Goal: Navigation & Orientation: Find specific page/section

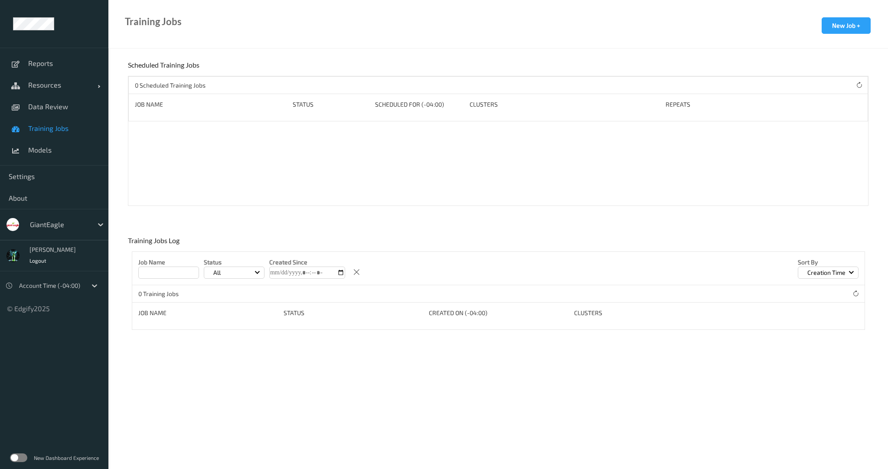
click at [60, 231] on div "GiantEagle" at bounding box center [59, 225] width 67 height 14
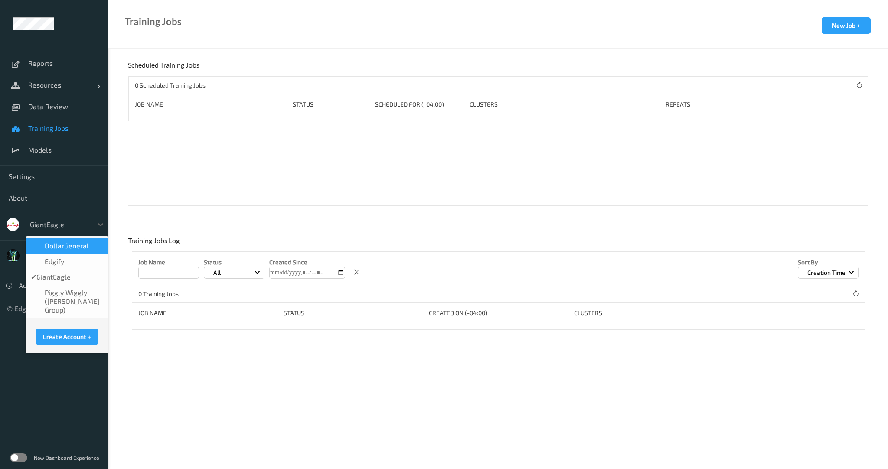
click at [62, 243] on span "DollarGeneral" at bounding box center [67, 246] width 44 height 9
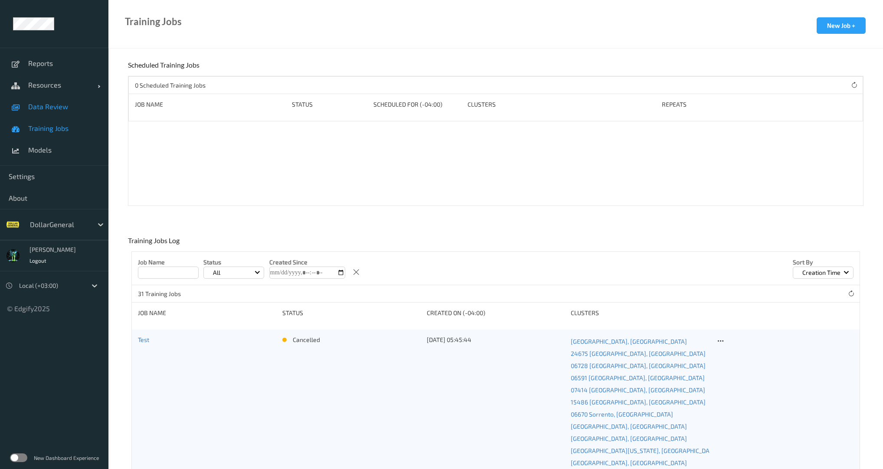
click at [54, 113] on link "Data Review" at bounding box center [54, 107] width 108 height 22
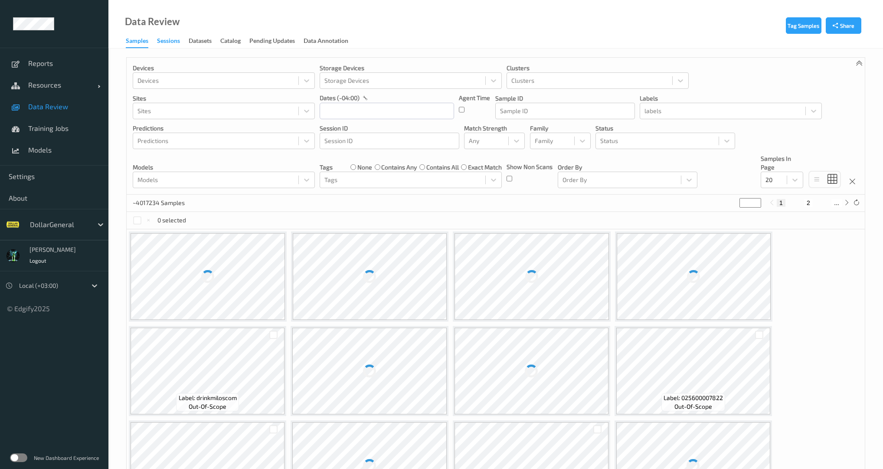
click at [170, 41] on div "Sessions" at bounding box center [168, 41] width 23 height 11
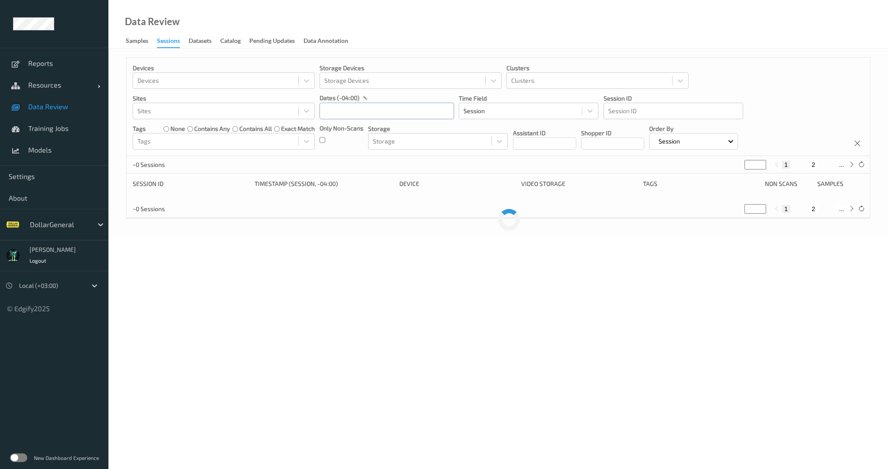
click at [392, 114] on input "text" at bounding box center [387, 111] width 134 height 16
click at [388, 185] on span "7" at bounding box center [390, 183] width 12 height 12
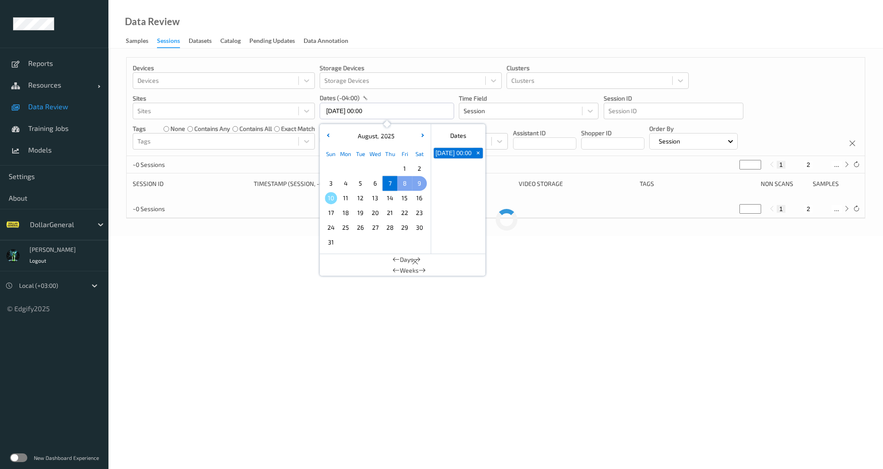
click at [415, 182] on span "9" at bounding box center [419, 183] width 12 height 12
type input "07/08/2025 00:00 -> 09/08/2025 23:59"
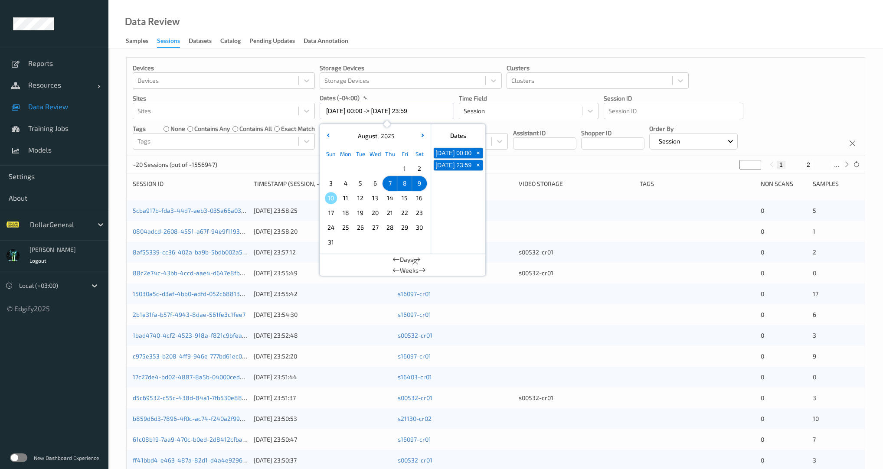
click at [523, 163] on div "~20 Sessions (out of ~1556947) * 1 2 ..." at bounding box center [496, 164] width 738 height 17
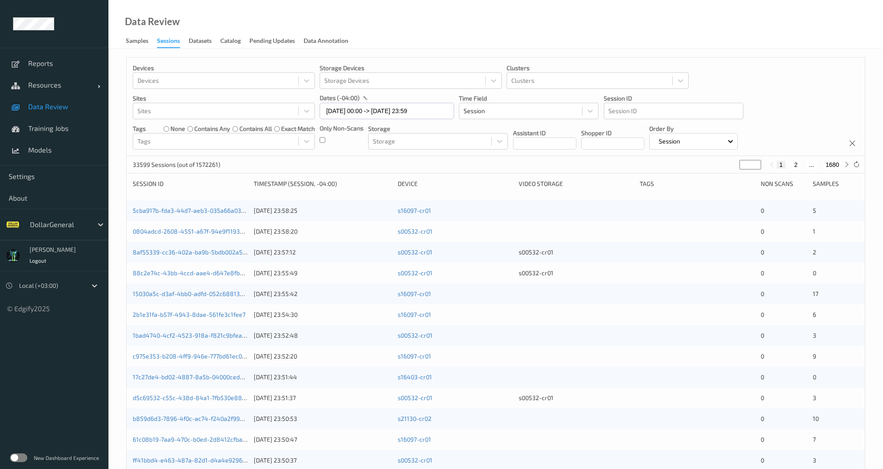
click at [416, 132] on p "Storage" at bounding box center [438, 129] width 140 height 9
click at [423, 140] on div at bounding box center [430, 141] width 114 height 10
click at [412, 147] on div "Storage" at bounding box center [430, 141] width 123 height 14
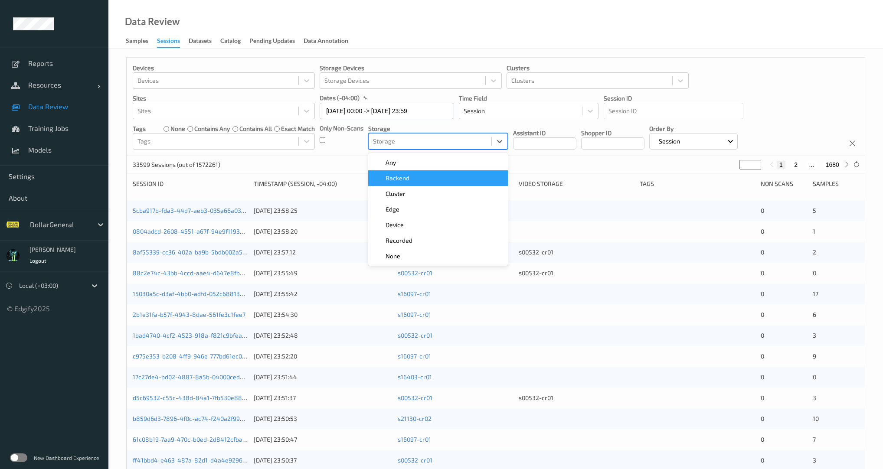
click at [407, 179] on span "Backend" at bounding box center [398, 178] width 24 height 9
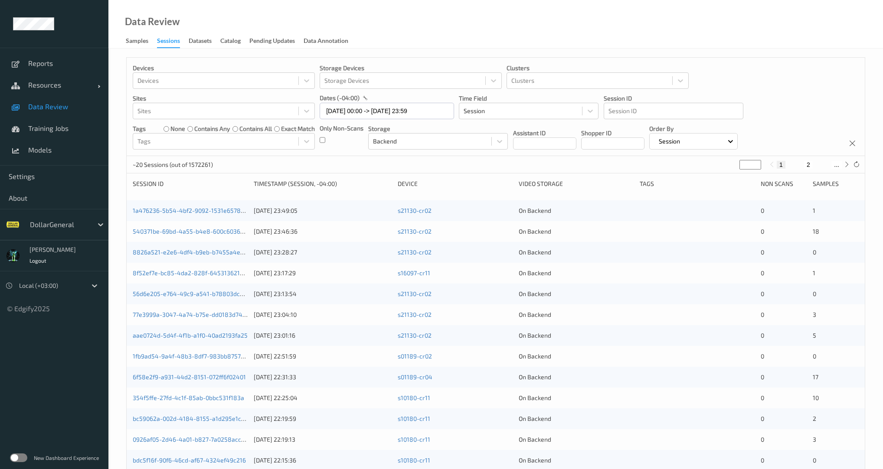
click at [522, 153] on div "Devices Devices Storage Devices Storage Devices Clusters Clusters Sites Sites d…" at bounding box center [496, 107] width 738 height 98
click at [223, 274] on link "8f52ef7e-bc85-4da2-828f-645313621a8e" at bounding box center [192, 272] width 118 height 7
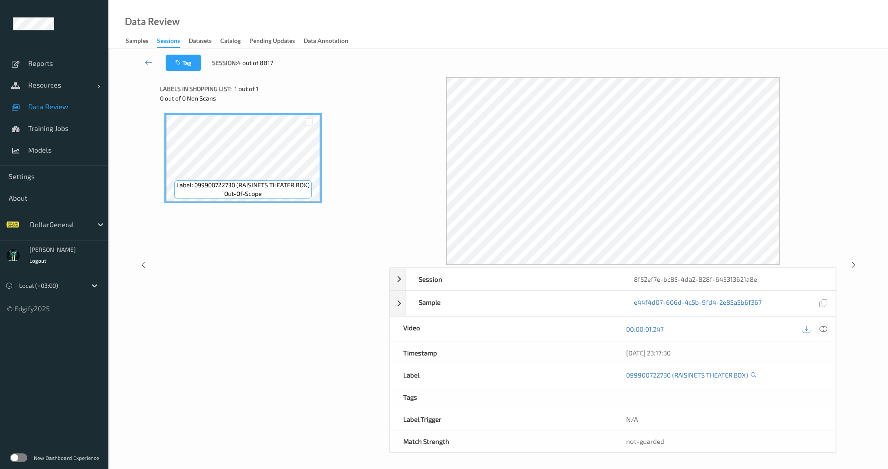
click at [826, 328] on icon at bounding box center [824, 329] width 8 height 8
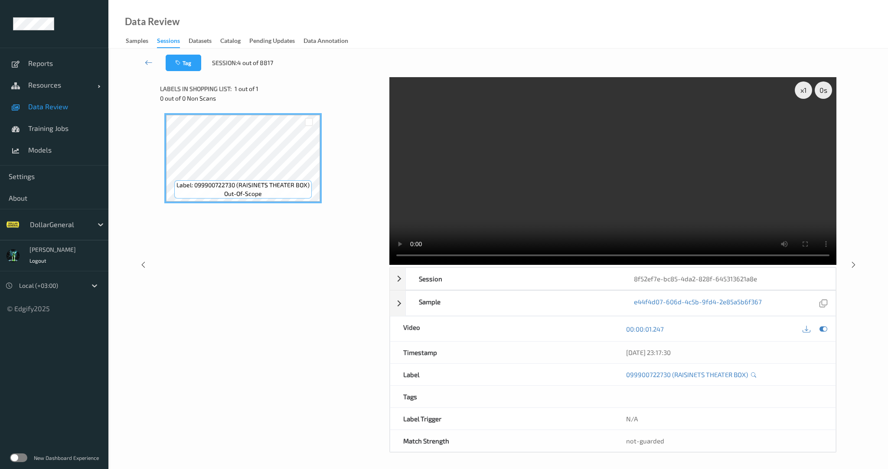
click at [513, 138] on video at bounding box center [613, 171] width 447 height 188
click at [27, 110] on link "Data Review" at bounding box center [54, 107] width 108 height 22
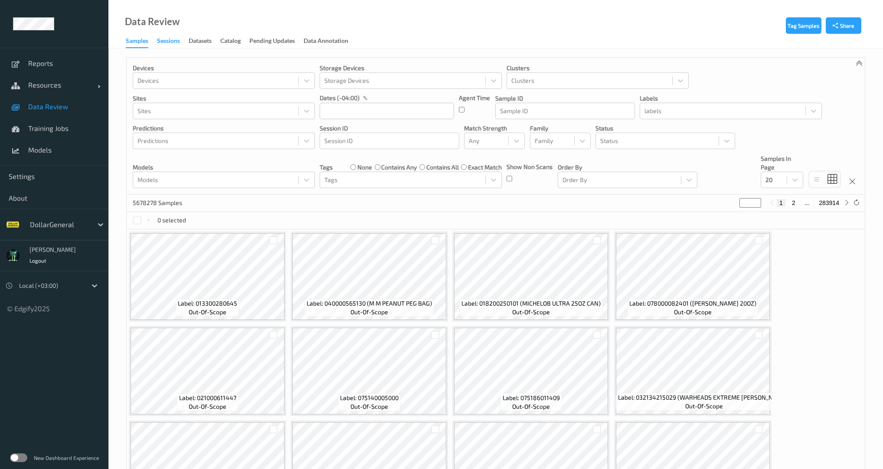
click at [166, 43] on div "Sessions" at bounding box center [168, 41] width 23 height 11
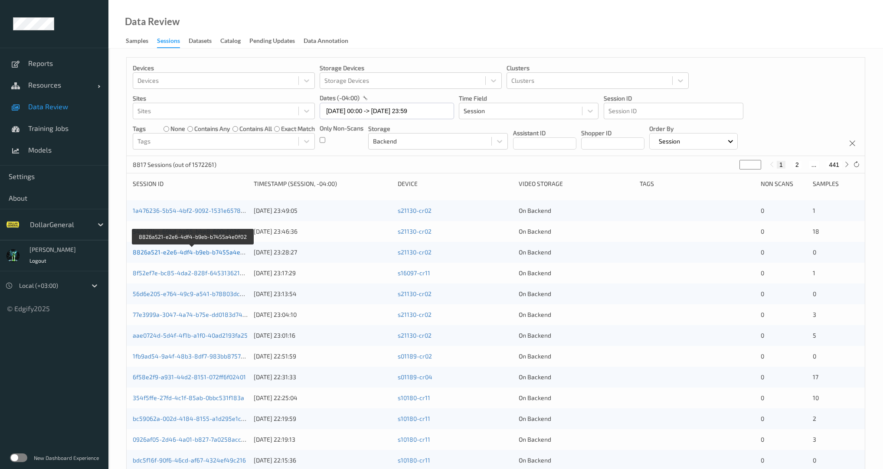
click at [229, 252] on link "8826a521-e2e6-4df4-b9eb-b7455a4e0f02" at bounding box center [193, 252] width 120 height 7
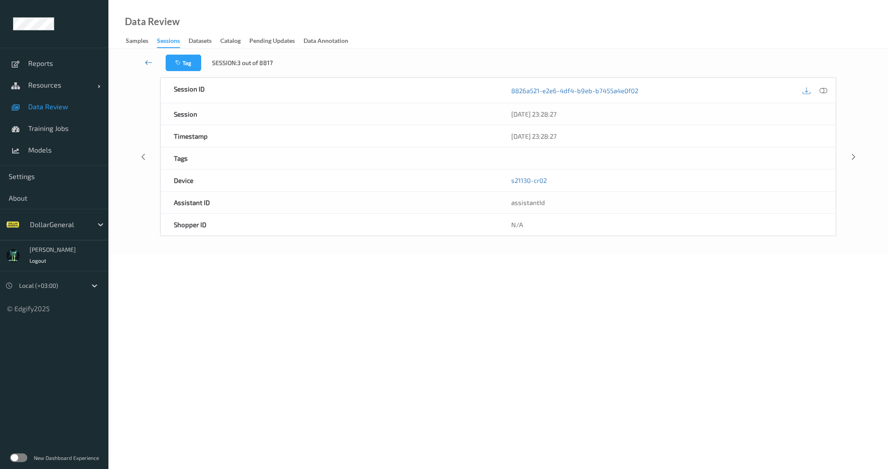
click at [151, 61] on icon at bounding box center [149, 62] width 8 height 9
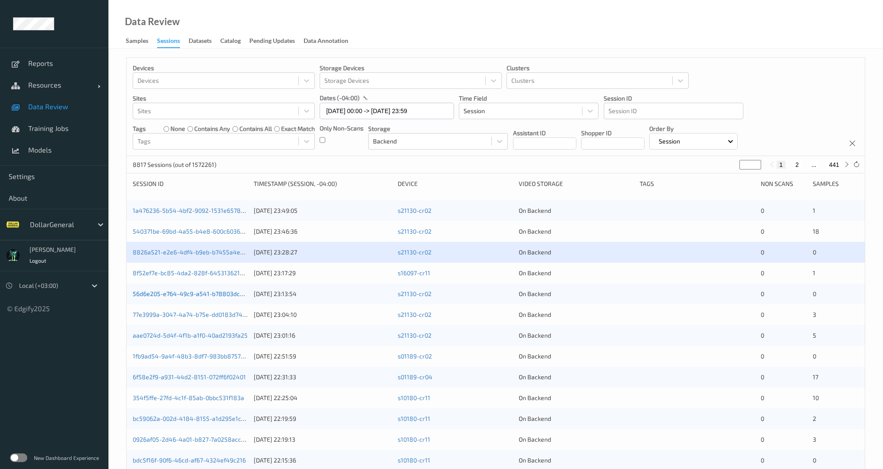
click at [209, 293] on link "56d6e205-e764-49c9-a541-b78803dc20c8" at bounding box center [193, 293] width 121 height 7
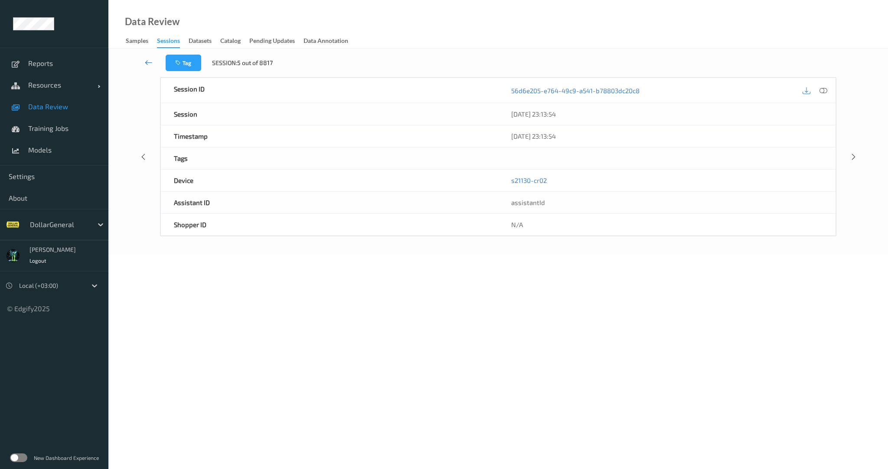
click at [152, 64] on icon at bounding box center [149, 62] width 8 height 9
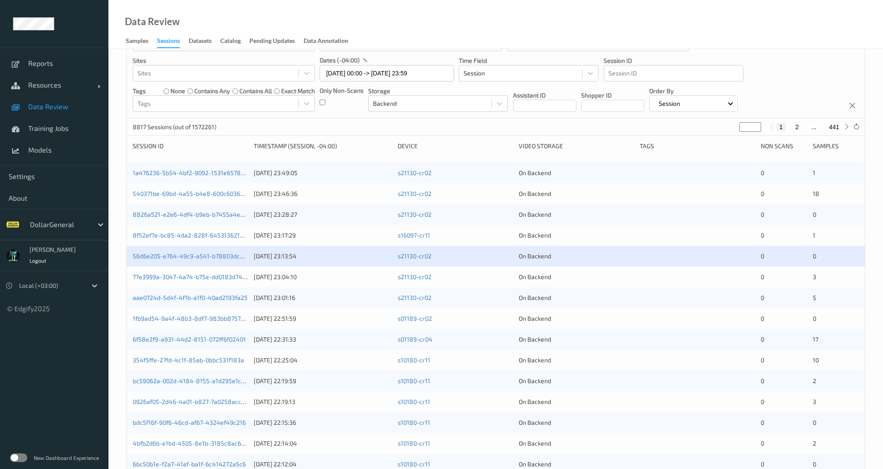
scroll to position [83, 0]
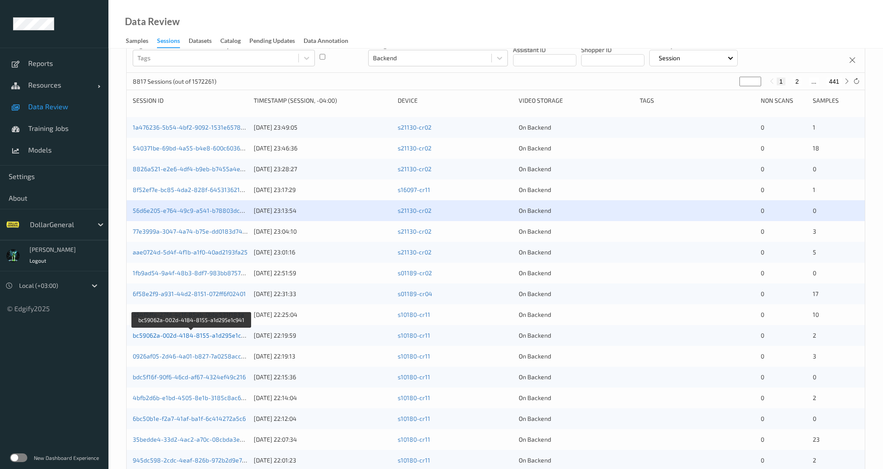
click at [176, 332] on link "bc59062a-002d-4184-8155-a1d295e1c941" at bounding box center [192, 335] width 118 height 7
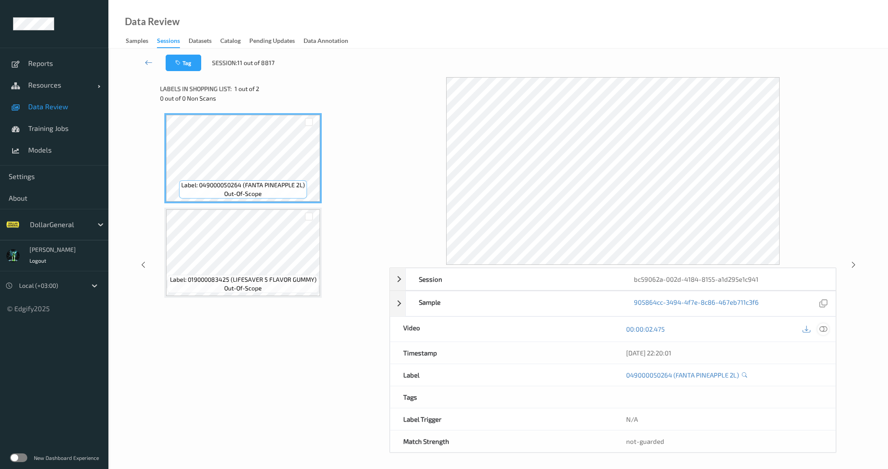
click at [826, 329] on icon at bounding box center [824, 329] width 8 height 8
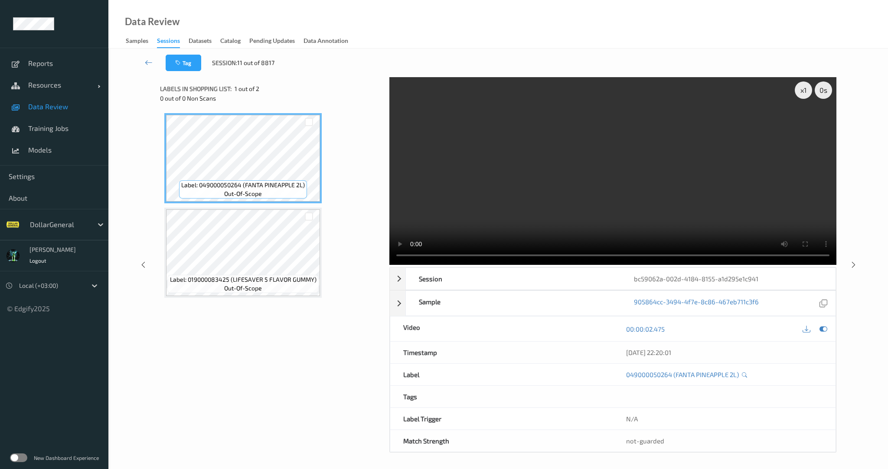
click at [365, 257] on div "x 1 0 s Session bc59062a-002d-4184-8155-a1d295e1c941 Session ID bc59062a-002d-4…" at bounding box center [498, 265] width 677 height 376
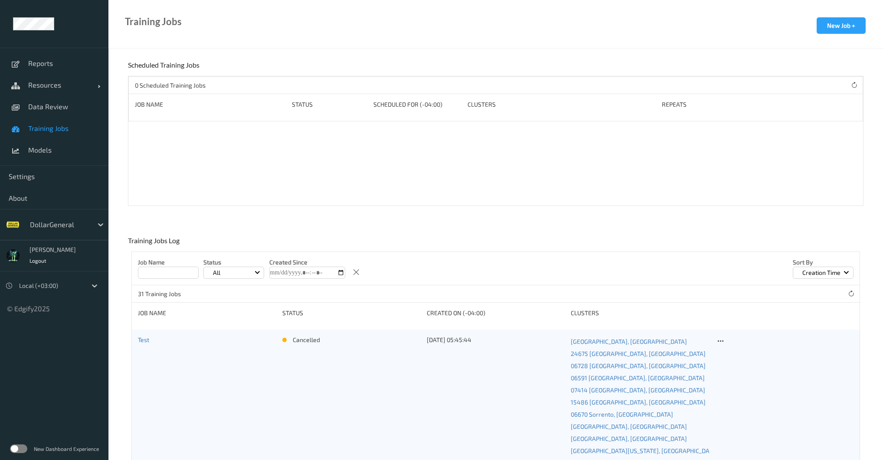
click at [25, 450] on label at bounding box center [18, 449] width 17 height 9
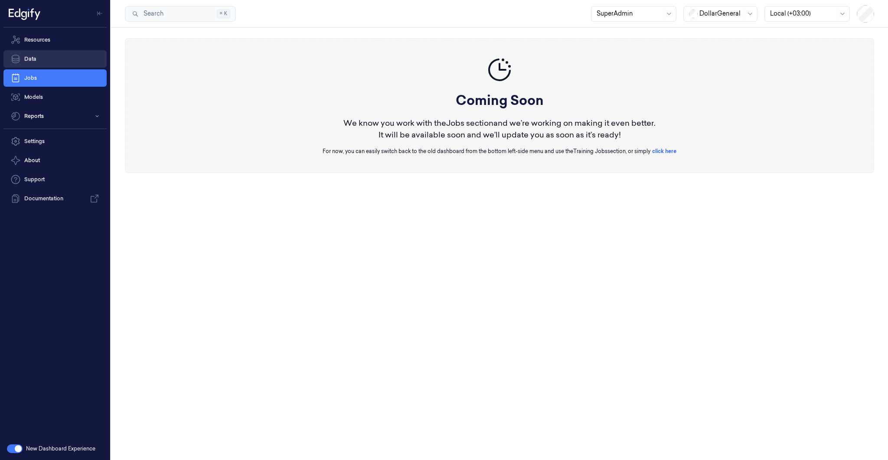
click at [45, 59] on link "Data" at bounding box center [54, 58] width 103 height 17
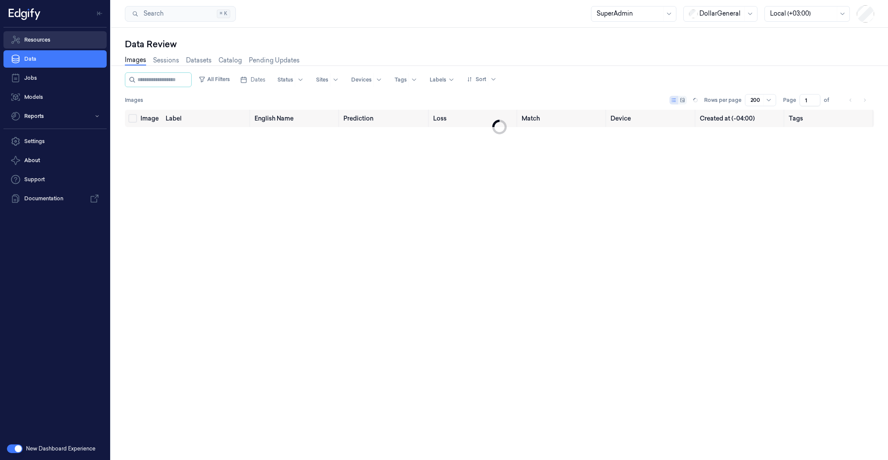
click at [46, 44] on link "Resources" at bounding box center [54, 39] width 103 height 17
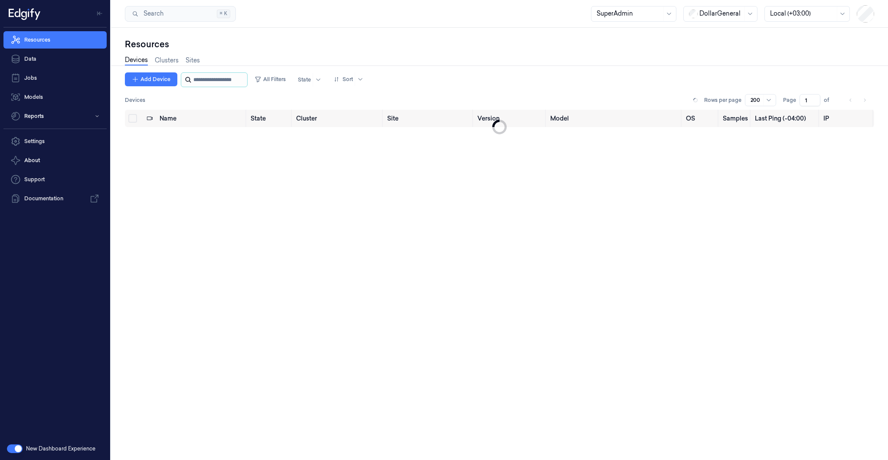
click at [204, 73] on input "string" at bounding box center [219, 80] width 52 height 14
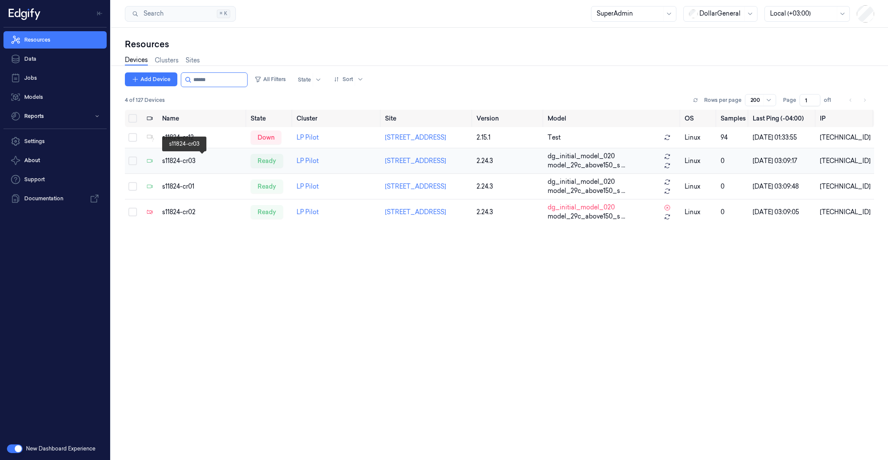
type input "******"
click at [177, 164] on div "s11824-cr03" at bounding box center [203, 161] width 82 height 9
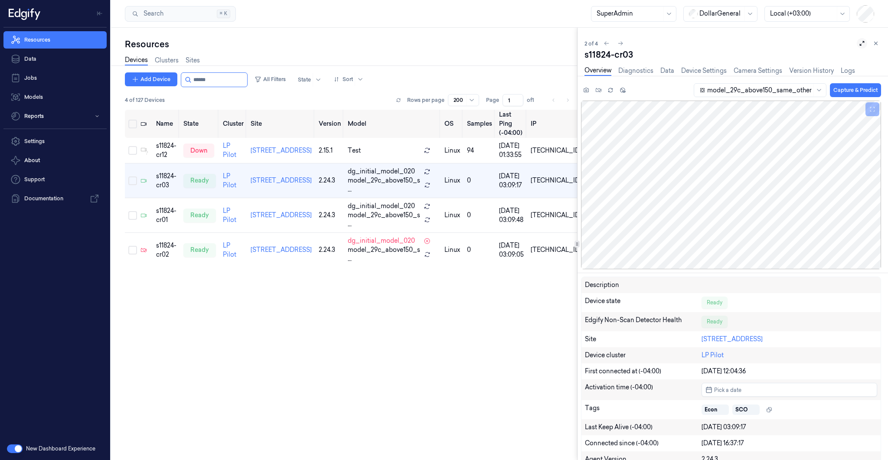
click at [859, 43] on button at bounding box center [862, 43] width 10 height 10
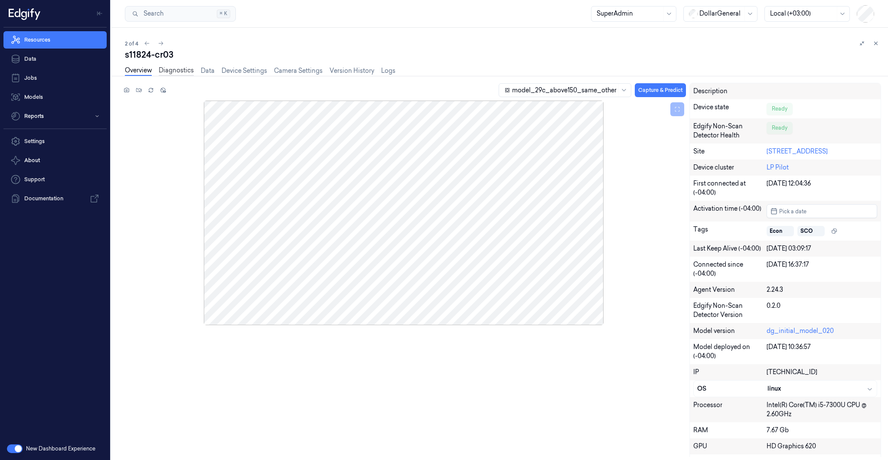
click at [177, 70] on link "Diagnostics" at bounding box center [176, 71] width 35 height 10
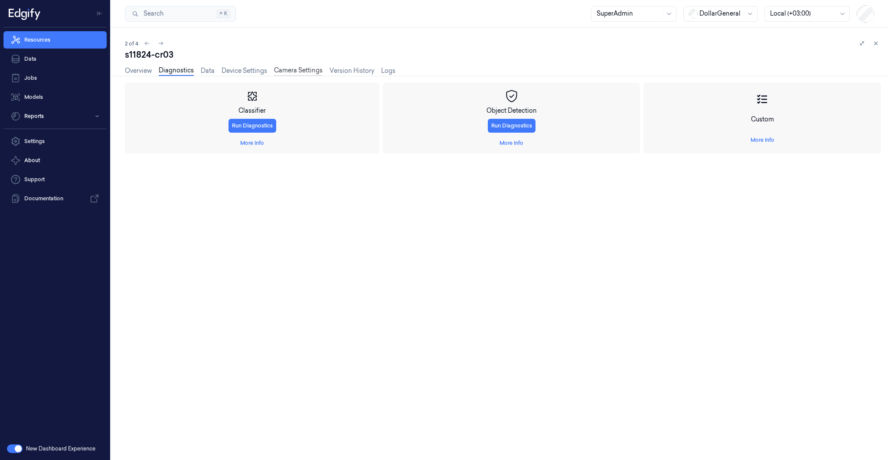
click at [281, 71] on link "Camera Settings" at bounding box center [298, 71] width 49 height 10
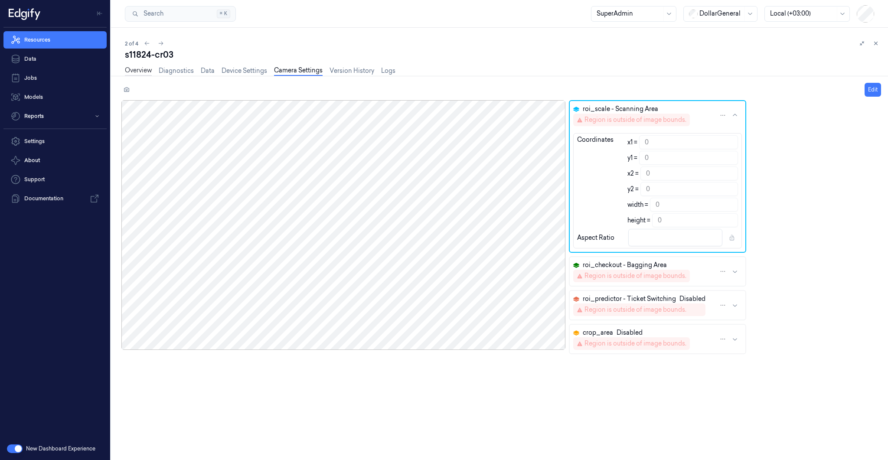
click at [148, 72] on link "Overview" at bounding box center [138, 71] width 27 height 10
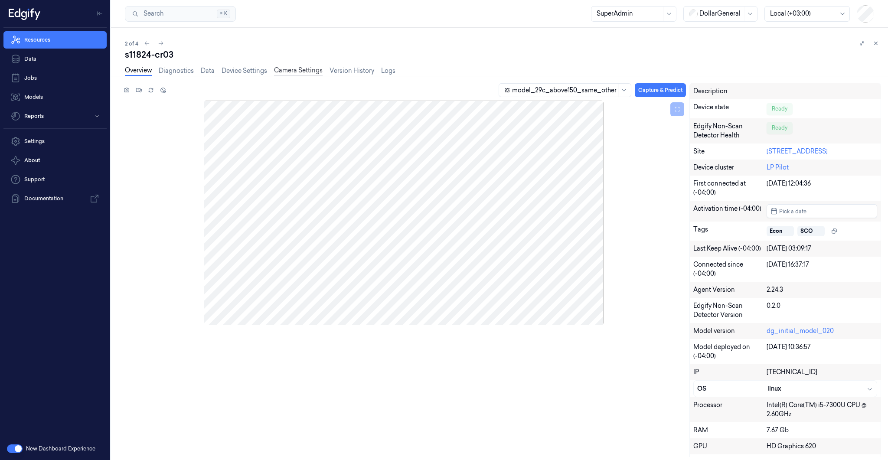
click at [286, 69] on link "Camera Settings" at bounding box center [298, 71] width 49 height 10
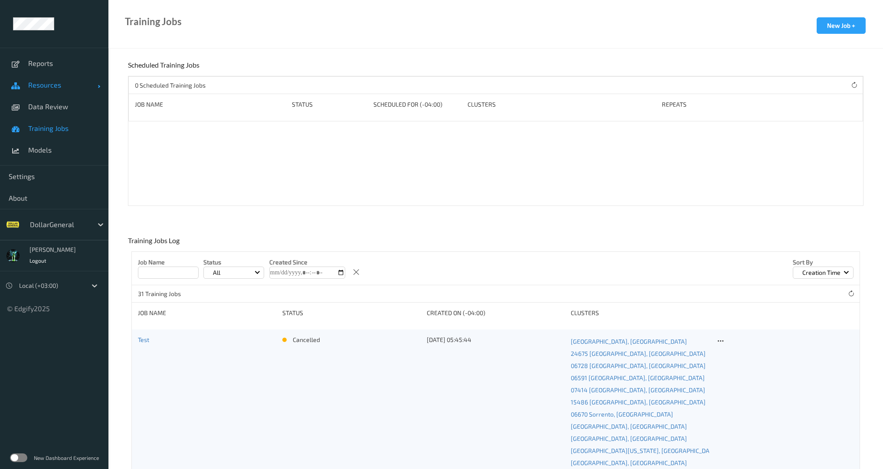
click at [51, 88] on span "Resources" at bounding box center [62, 85] width 69 height 9
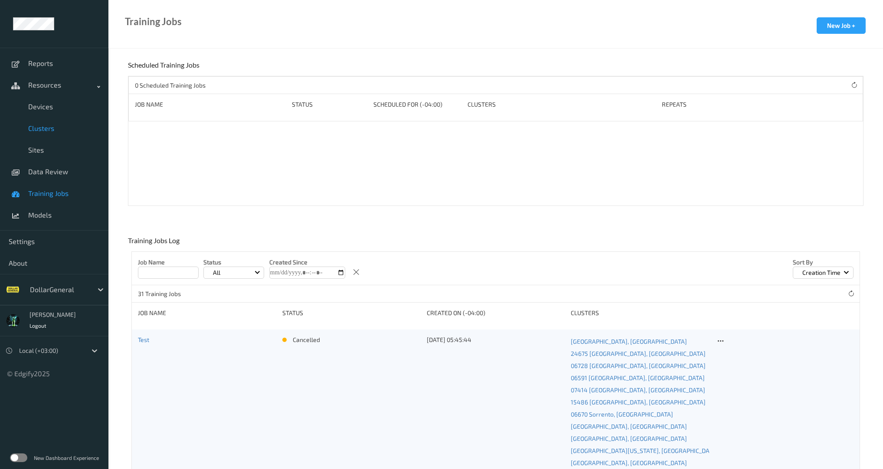
click at [43, 127] on span "Clusters" at bounding box center [64, 128] width 72 height 9
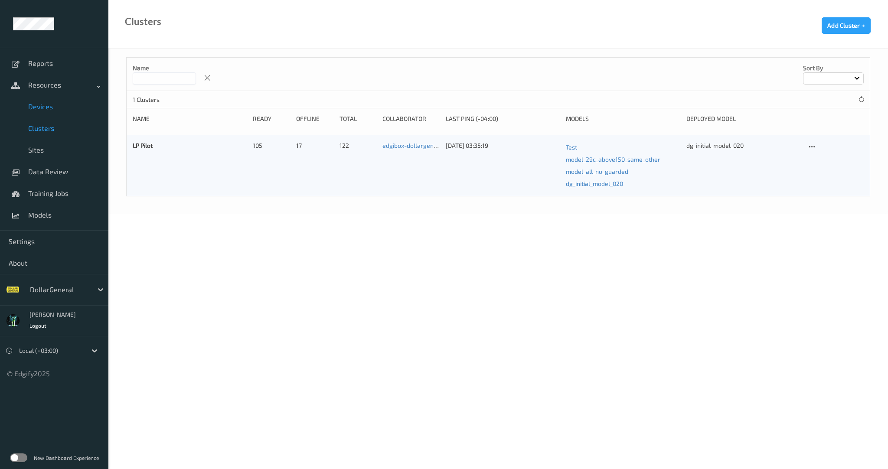
click at [41, 102] on span "Devices" at bounding box center [64, 106] width 72 height 9
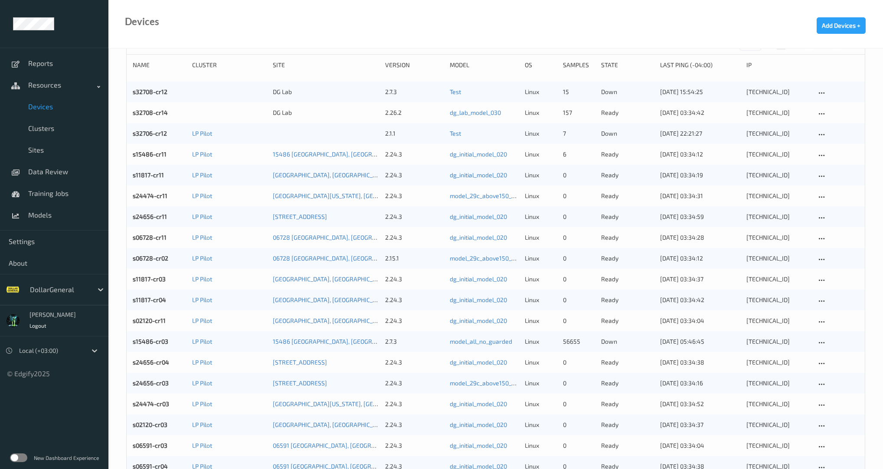
scroll to position [125, 0]
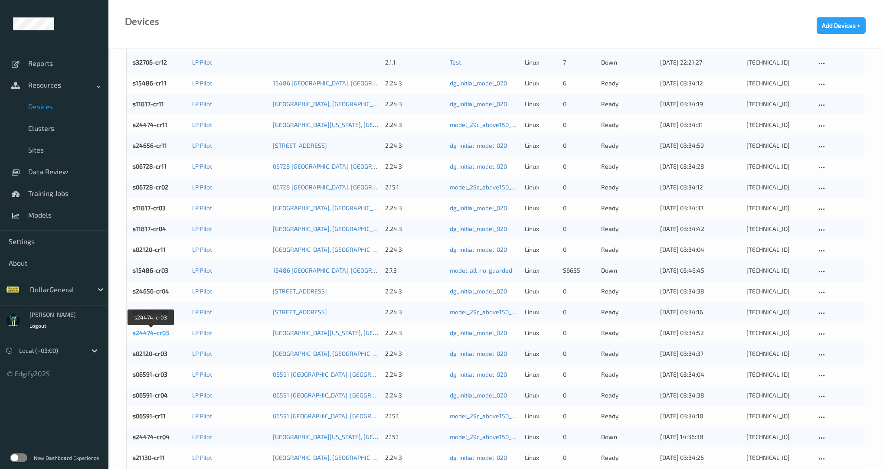
click at [164, 334] on link "s24474-cr03" at bounding box center [151, 332] width 36 height 7
click at [148, 373] on link "s06591-cr03" at bounding box center [150, 374] width 35 height 7
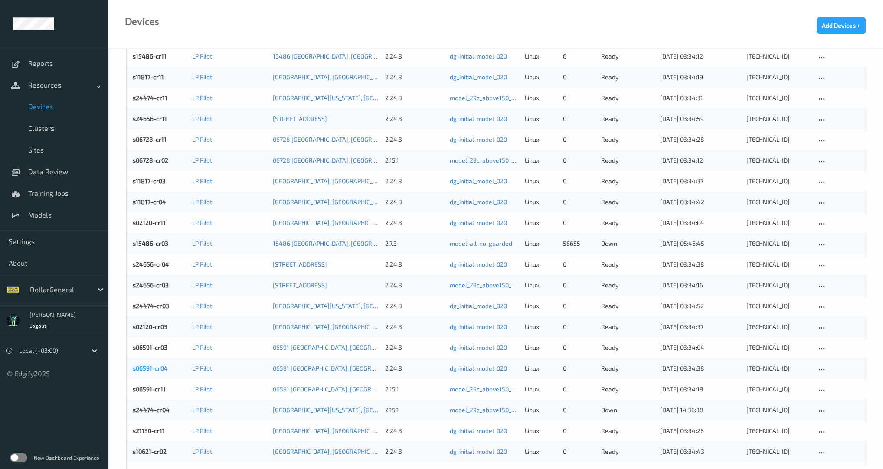
scroll to position [167, 0]
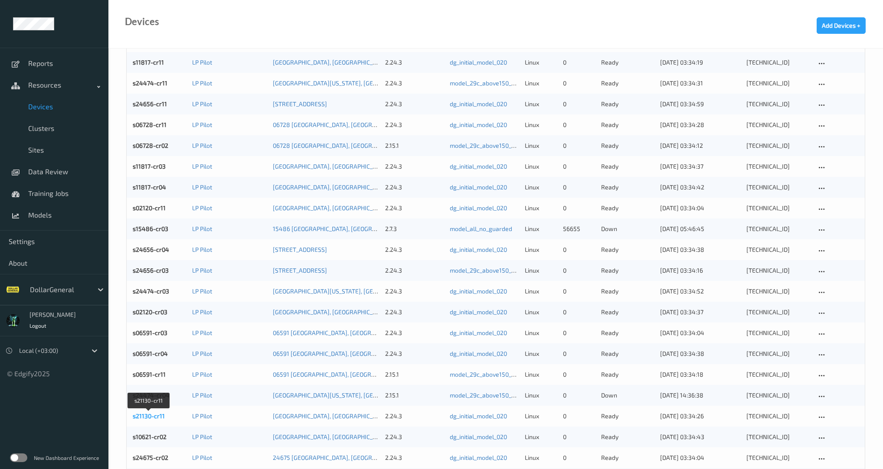
click at [155, 419] on link "s21130-cr11" at bounding box center [149, 416] width 32 height 7
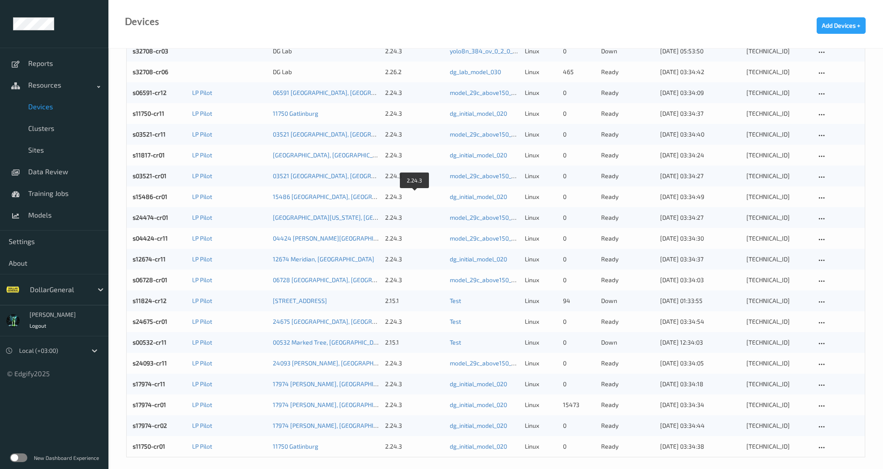
scroll to position [725, 0]
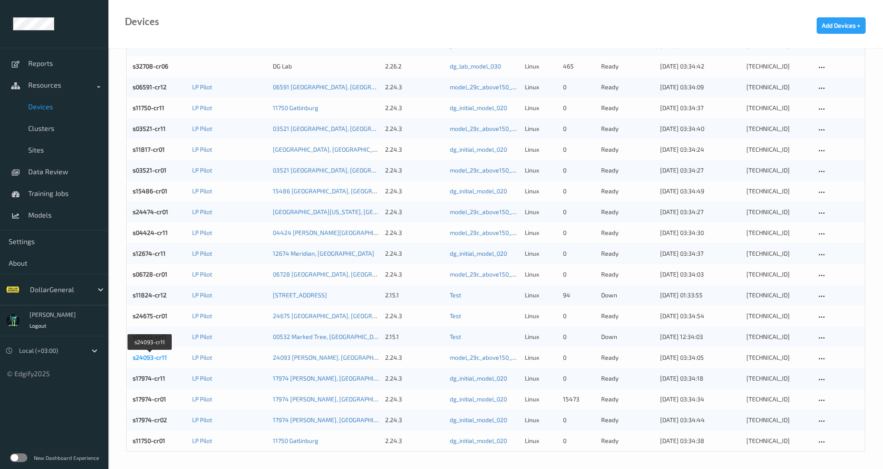
click at [159, 359] on link "s24093-cr11" at bounding box center [150, 357] width 34 height 7
click at [158, 380] on link "s17974-cr11" at bounding box center [149, 378] width 33 height 7
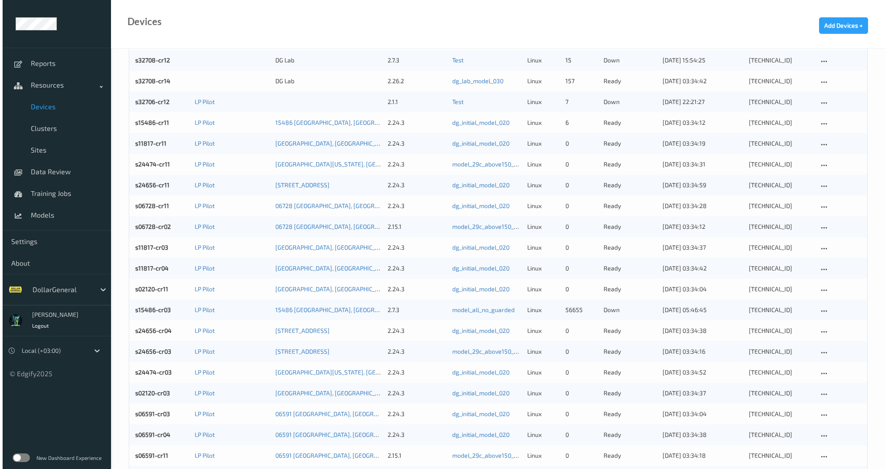
scroll to position [0, 0]
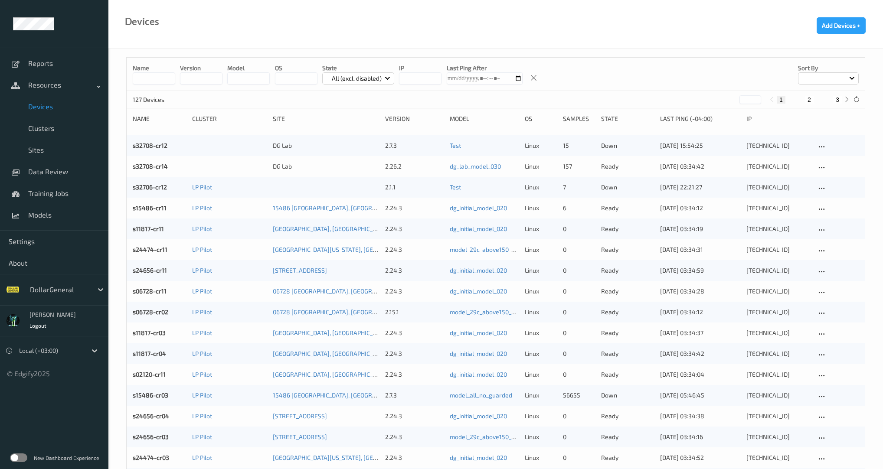
click at [198, 73] on input "string" at bounding box center [201, 78] width 43 height 12
click at [163, 78] on input at bounding box center [154, 78] width 43 height 12
click at [226, 79] on div "Name version model OS State All (excl. disabled) IP Last Ping After Sort by" at bounding box center [496, 74] width 738 height 33
click at [237, 78] on input "string" at bounding box center [248, 78] width 43 height 12
click at [298, 78] on input "string" at bounding box center [296, 78] width 43 height 12
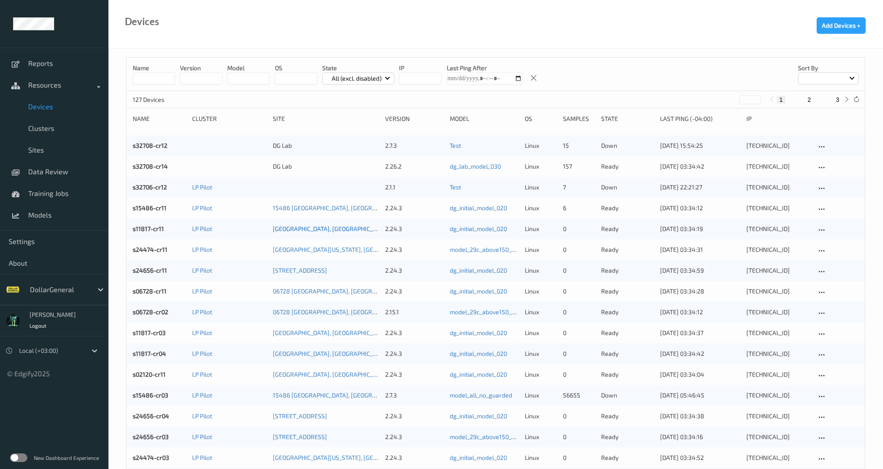
click at [291, 229] on link "11817 Madison, TN" at bounding box center [331, 228] width 116 height 7
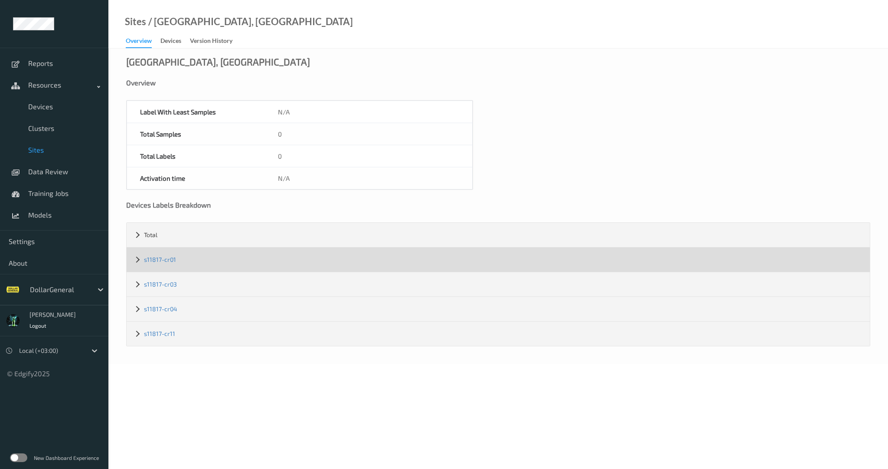
click at [137, 257] on div "s11817-cr01" at bounding box center [499, 260] width 744 height 24
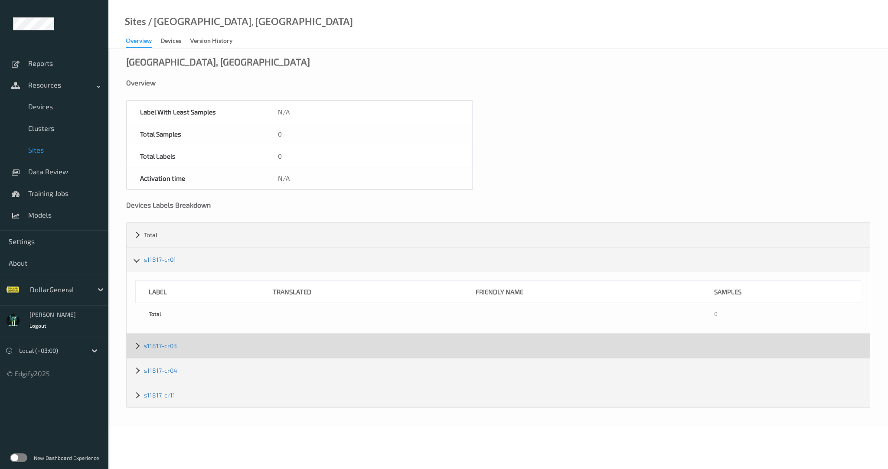
click at [134, 342] on div "s11817-cr03" at bounding box center [499, 346] width 744 height 24
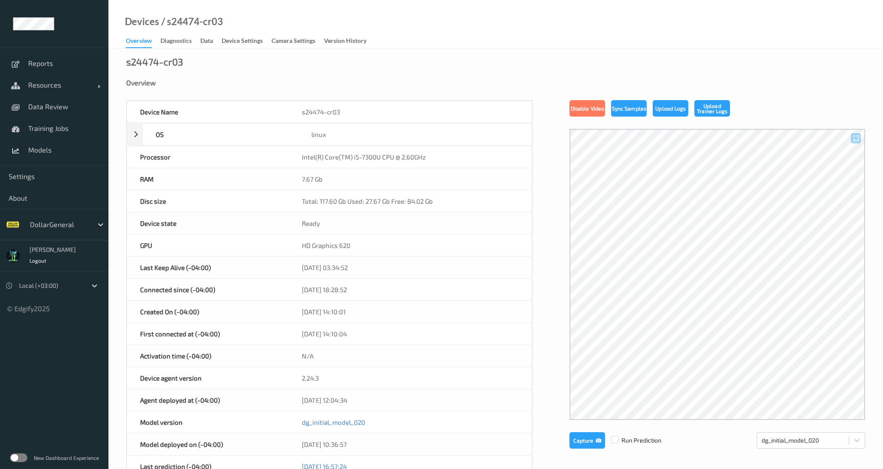
click at [19, 461] on label at bounding box center [18, 458] width 17 height 9
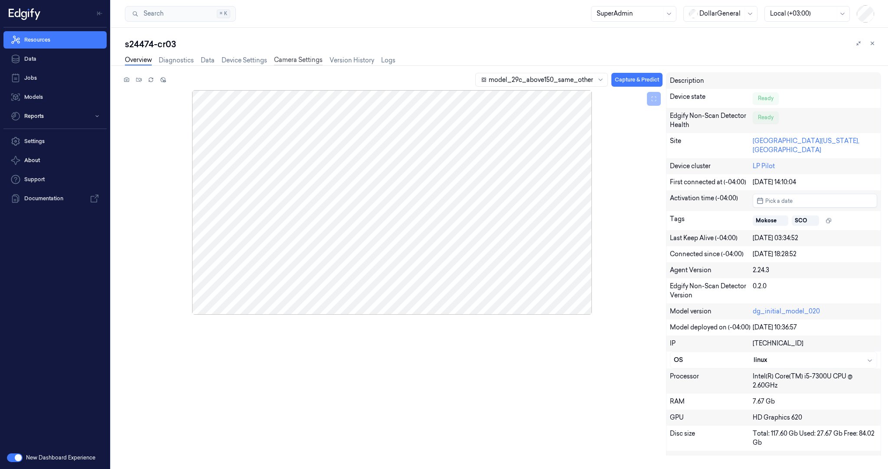
click at [298, 62] on link "Camera Settings" at bounding box center [298, 61] width 49 height 10
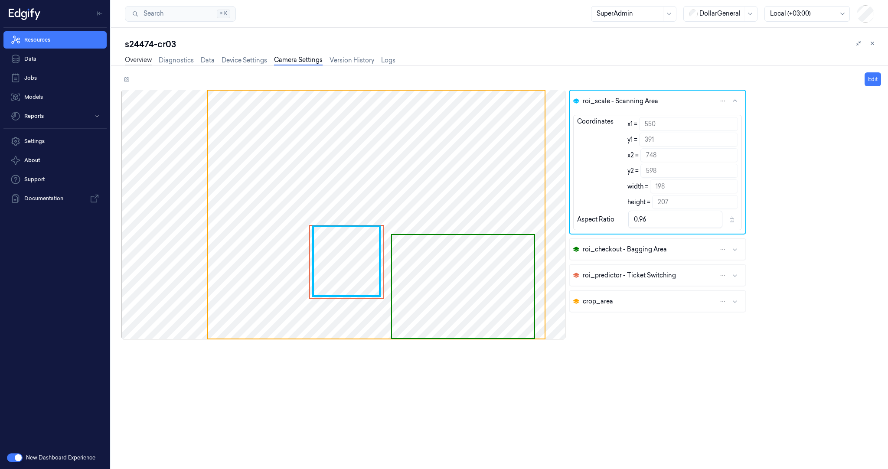
click at [145, 59] on link "Overview" at bounding box center [138, 61] width 27 height 10
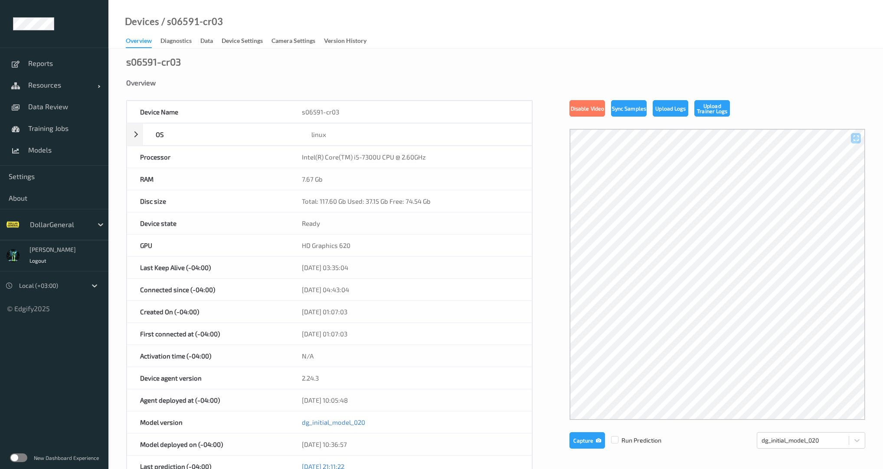
click at [25, 460] on label at bounding box center [18, 458] width 17 height 9
click at [248, 37] on div "Device Settings" at bounding box center [242, 41] width 41 height 11
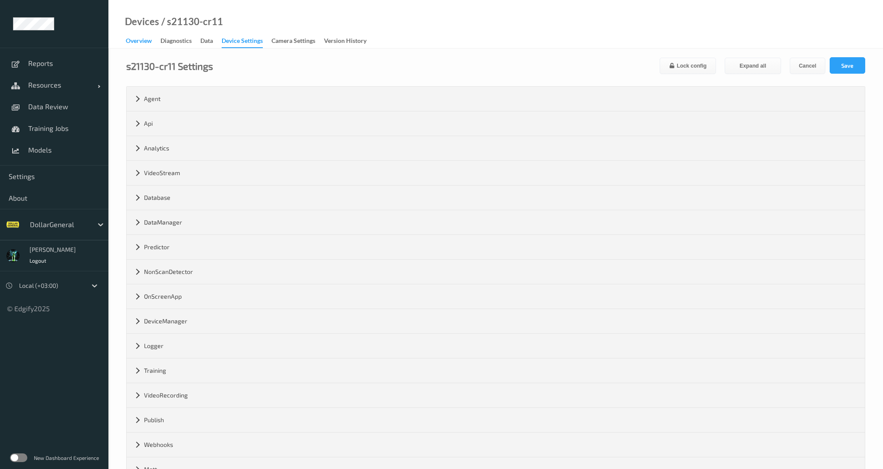
click at [136, 44] on div "Overview" at bounding box center [139, 41] width 26 height 11
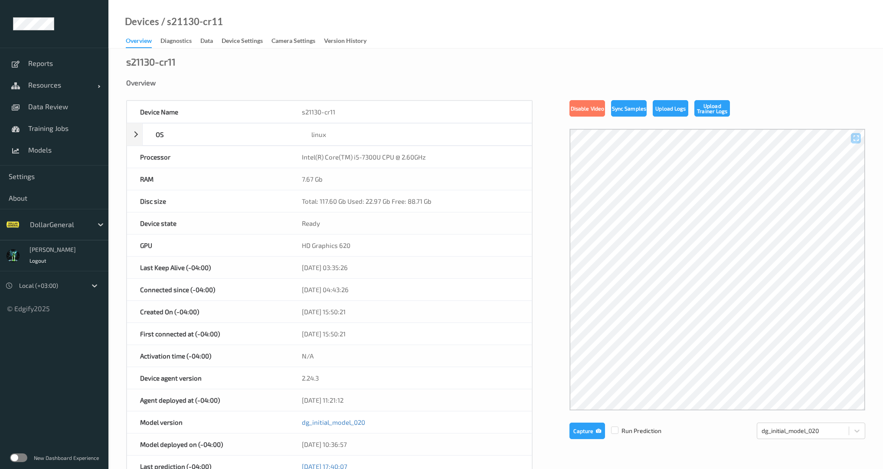
click at [18, 458] on label at bounding box center [18, 458] width 17 height 9
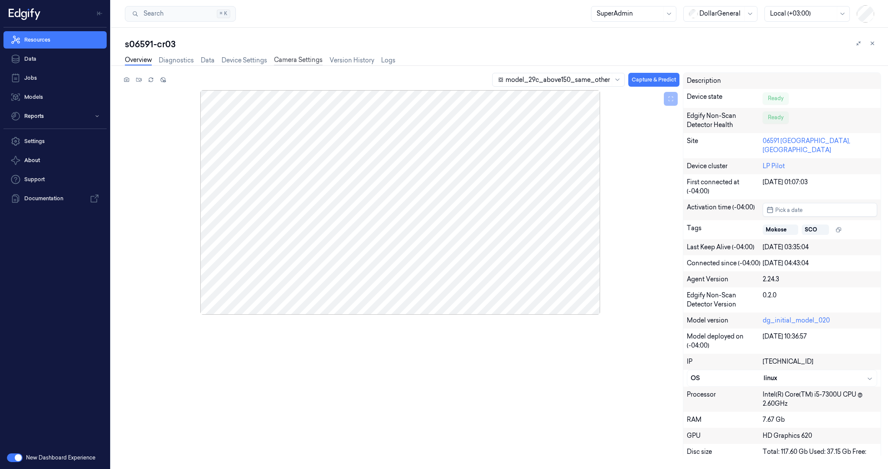
click at [290, 59] on link "Camera Settings" at bounding box center [298, 61] width 49 height 10
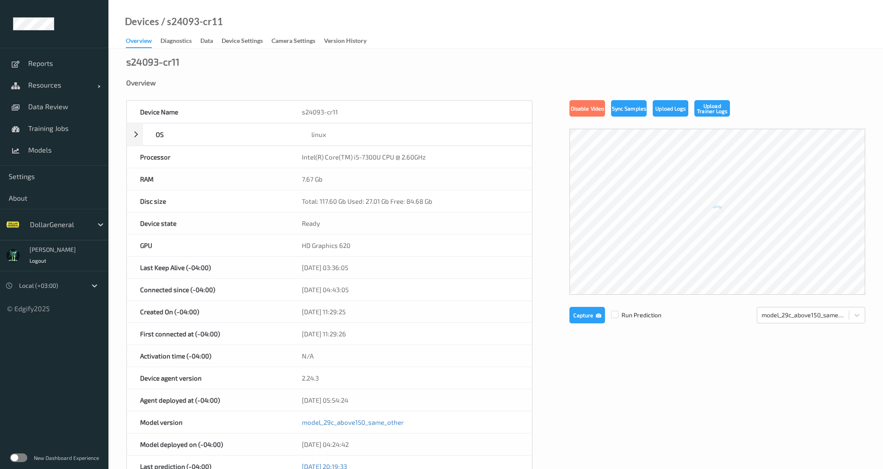
drag, startPoint x: 20, startPoint y: 459, endPoint x: 24, endPoint y: 455, distance: 5.8
click at [20, 458] on label at bounding box center [18, 458] width 17 height 9
click at [18, 455] on label at bounding box center [18, 458] width 17 height 9
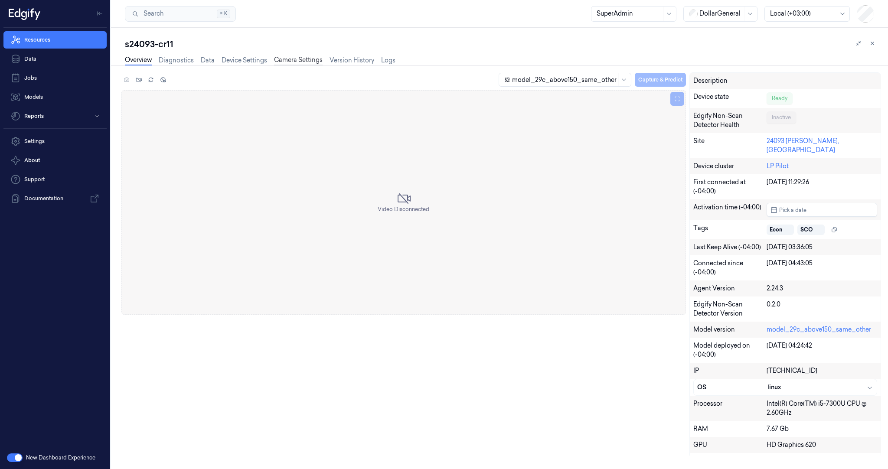
click at [297, 63] on link "Camera Settings" at bounding box center [298, 61] width 49 height 10
